Goal: Information Seeking & Learning: Understand process/instructions

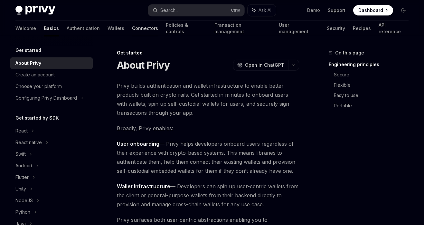
click at [132, 31] on link "Connectors" at bounding box center [145, 28] width 26 height 15
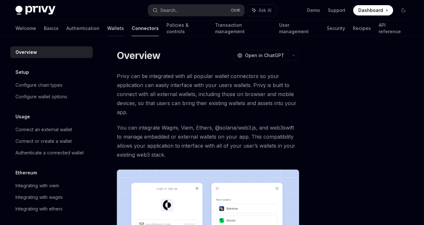
click at [107, 28] on link "Wallets" at bounding box center [115, 28] width 17 height 15
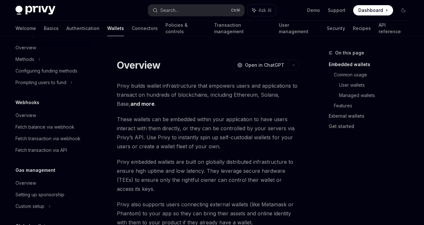
drag, startPoint x: 103, startPoint y: 52, endPoint x: 109, endPoint y: 154, distance: 101.9
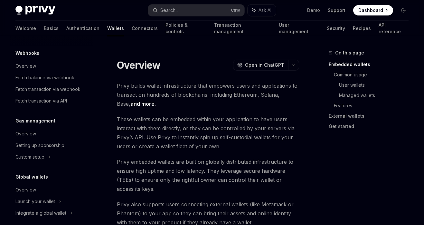
scroll to position [321, 0]
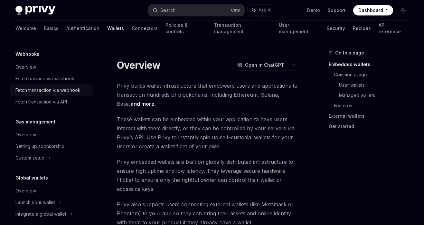
click at [62, 90] on div "Fetch transaction via webhook" at bounding box center [47, 90] width 65 height 8
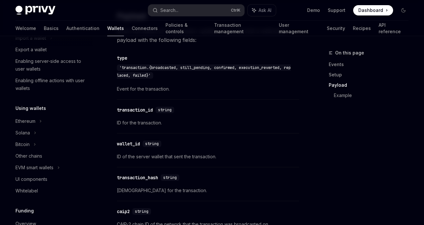
scroll to position [96, 0]
click at [28, 124] on div "Ethereum" at bounding box center [25, 122] width 20 height 8
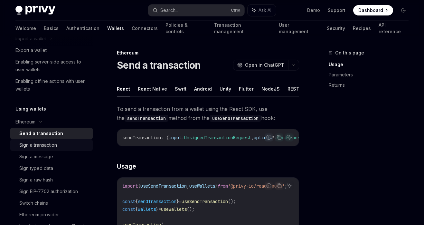
click at [38, 147] on div "Sign a transaction" at bounding box center [38, 145] width 38 height 8
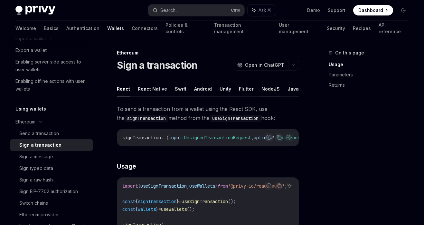
click at [266, 87] on button "NodeJS" at bounding box center [270, 88] width 18 height 15
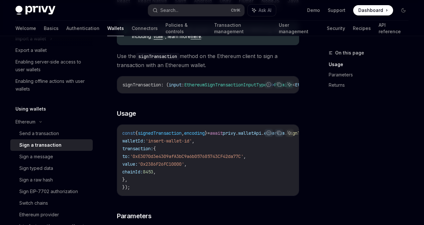
scroll to position [89, 0]
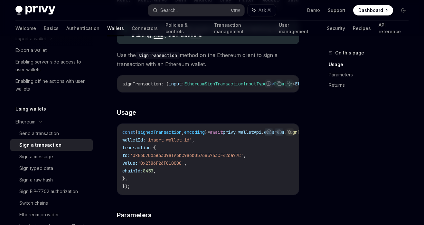
click at [176, 148] on code "const { signedTransaction , encoding } = await privy . walletApi . ethereum . s…" at bounding box center [234, 159] width 224 height 62
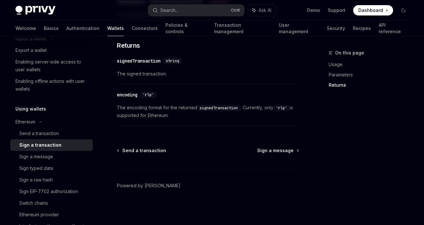
scroll to position [262, 0]
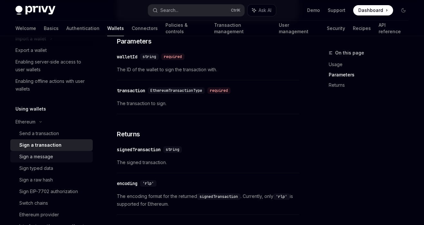
click at [53, 159] on div "Sign a message" at bounding box center [54, 157] width 70 height 8
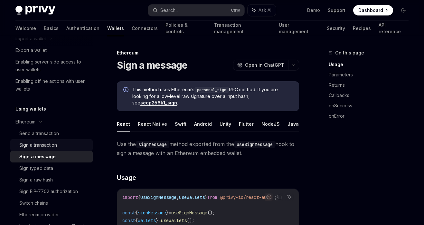
click at [58, 147] on div "Sign a transaction" at bounding box center [54, 145] width 70 height 8
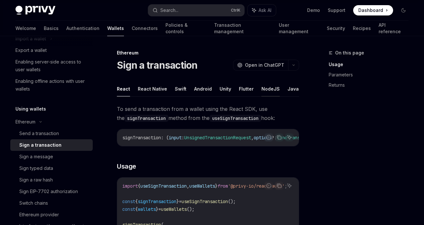
click at [262, 88] on button "NodeJS" at bounding box center [270, 88] width 18 height 15
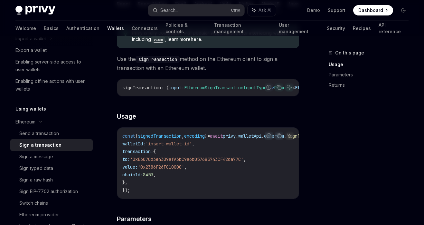
scroll to position [89, 0]
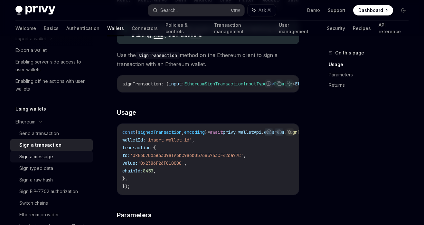
click at [51, 157] on div "Sign a message" at bounding box center [36, 157] width 34 height 8
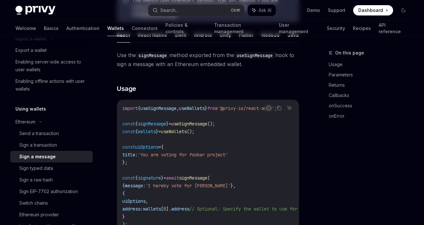
type textarea "*"
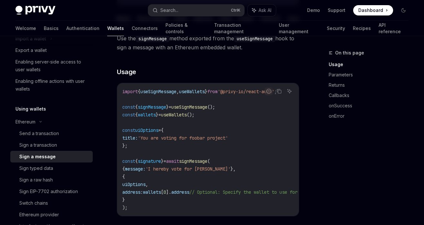
scroll to position [133, 0]
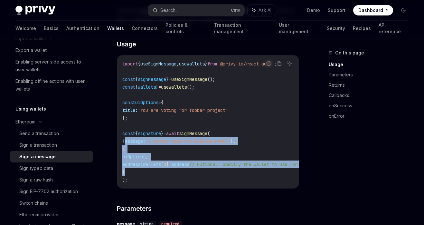
drag, startPoint x: 130, startPoint y: 162, endPoint x: 124, endPoint y: 140, distance: 22.4
click at [124, 140] on code "import { useSignMessage , useWallets } from '@privy-io/react-auth' ; const { si…" at bounding box center [290, 122] width 337 height 124
click at [137, 176] on code "import { useSignMessage , useWallets } from '@privy-io/react-auth' ; const { si…" at bounding box center [290, 122] width 337 height 124
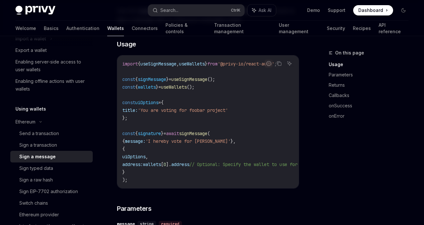
drag, startPoint x: 125, startPoint y: 185, endPoint x: 134, endPoint y: 184, distance: 9.4
click at [134, 184] on div "import { useSignMessage , useWallets } from '@privy-io/react-auth' ; const { si…" at bounding box center [208, 121] width 182 height 133
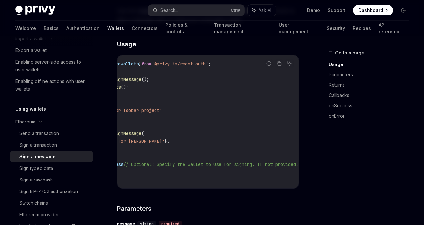
scroll to position [0, 0]
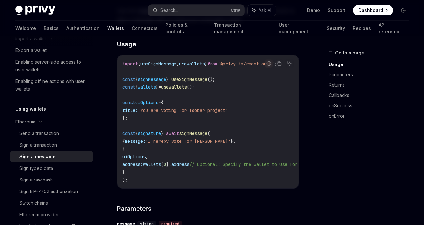
drag, startPoint x: 175, startPoint y: 186, endPoint x: 187, endPoint y: 191, distance: 12.6
click at [187, 188] on div "import { useSignMessage , useWallets } from '@privy-io/react-auth' ; const { si…" at bounding box center [208, 121] width 182 height 133
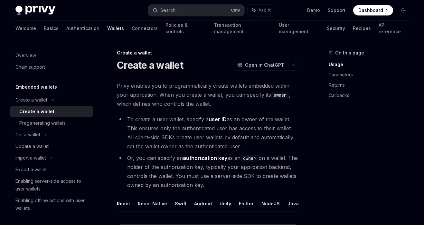
click at [161, 98] on span "Privy enables you to programmatically create wallets embedded within your appli…" at bounding box center [208, 94] width 182 height 27
drag, startPoint x: 156, startPoint y: 95, endPoint x: 118, endPoint y: 95, distance: 38.0
click at [118, 95] on span "Privy enables you to programmatically create wallets embedded within your appli…" at bounding box center [208, 94] width 182 height 27
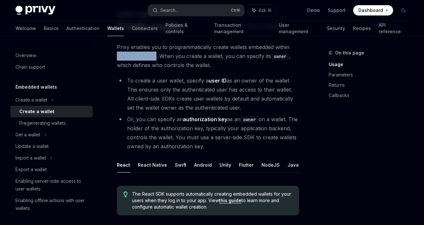
scroll to position [44, 0]
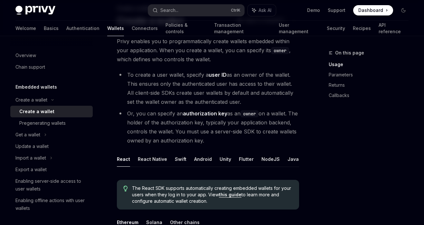
drag, startPoint x: 203, startPoint y: 74, endPoint x: 229, endPoint y: 73, distance: 26.4
click at [229, 73] on li "To create a user wallet, specify a user ID as an owner of the wallet. This ensu…" at bounding box center [208, 88] width 182 height 36
click at [272, 118] on li "Or, you can specify an authorization key as an owner on a wallet. The holder of…" at bounding box center [208, 127] width 182 height 36
drag, startPoint x: 174, startPoint y: 115, endPoint x: 183, endPoint y: 112, distance: 9.8
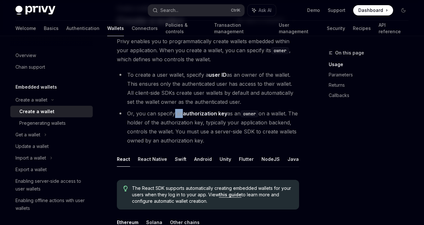
click at [183, 112] on li "Or, you can specify an authorization key as an owner on a wallet. The holder of…" at bounding box center [208, 127] width 182 height 36
click at [239, 97] on li "To create a user wallet, specify a user ID as an owner of the wallet. This ensu…" at bounding box center [208, 88] width 182 height 36
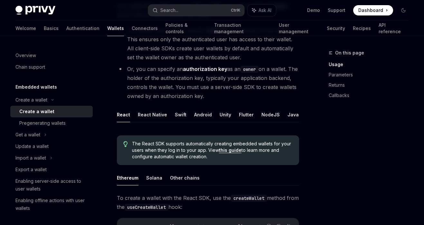
scroll to position [133, 0]
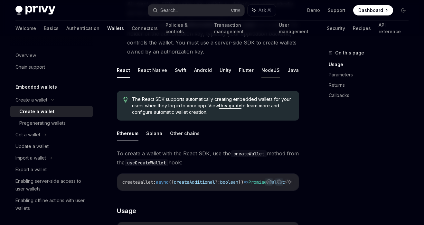
click at [270, 73] on button "NodeJS" at bounding box center [270, 69] width 18 height 15
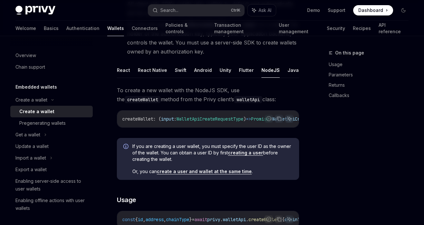
type textarea "*"
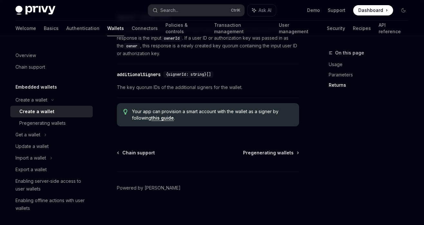
scroll to position [874, 0]
